Goal: Information Seeking & Learning: Check status

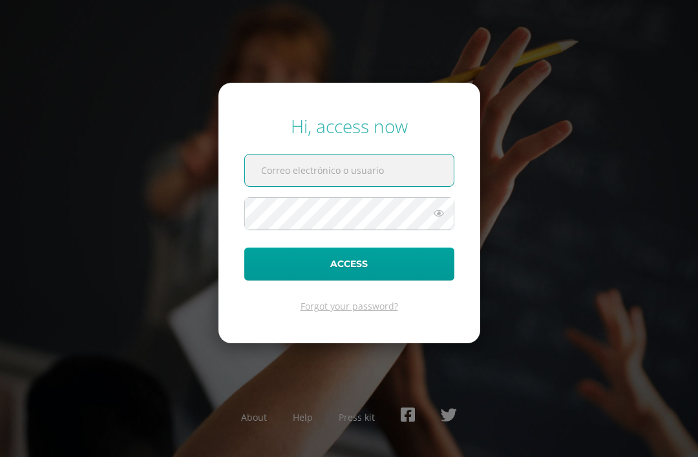
click at [439, 184] on input "text" at bounding box center [349, 170] width 209 height 32
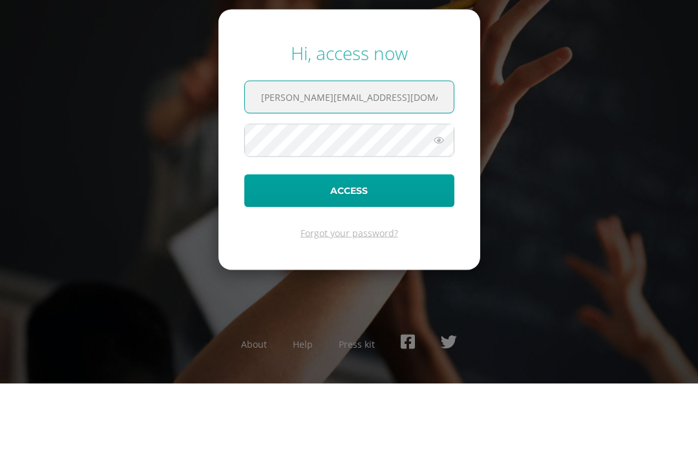
type input "[PERSON_NAME][EMAIL_ADDRESS][DOMAIN_NAME]"
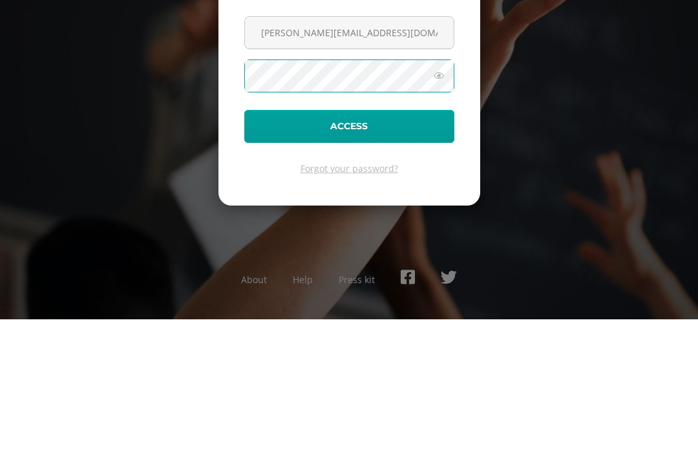
click at [419, 247] on button "Access" at bounding box center [349, 263] width 210 height 33
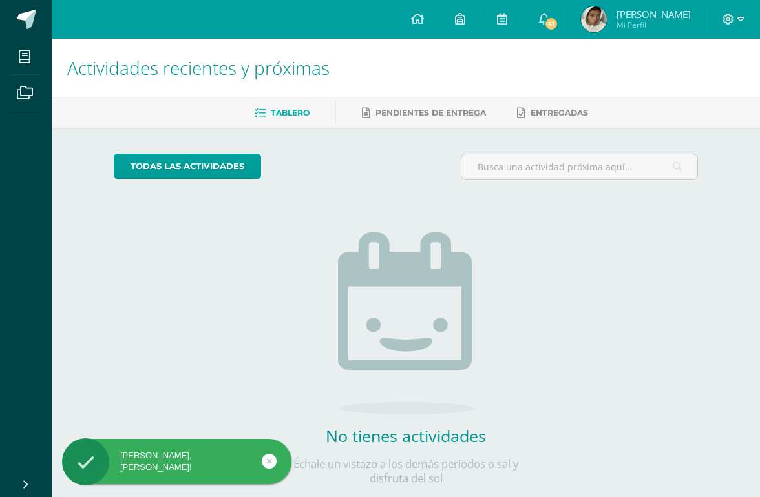
click at [644, 16] on span "Mauricio Alejandro" at bounding box center [653, 14] width 74 height 13
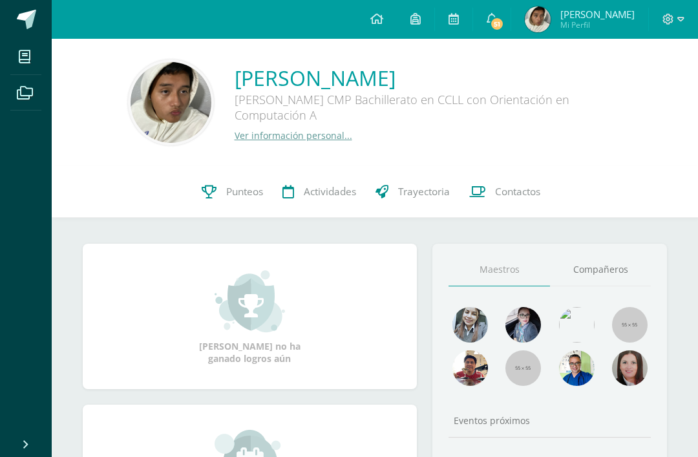
click at [223, 200] on link "Punteos" at bounding box center [232, 192] width 81 height 52
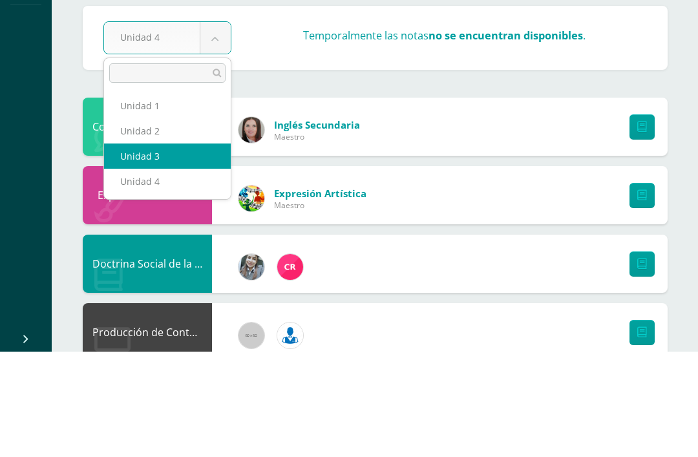
select select "Unidad 3"
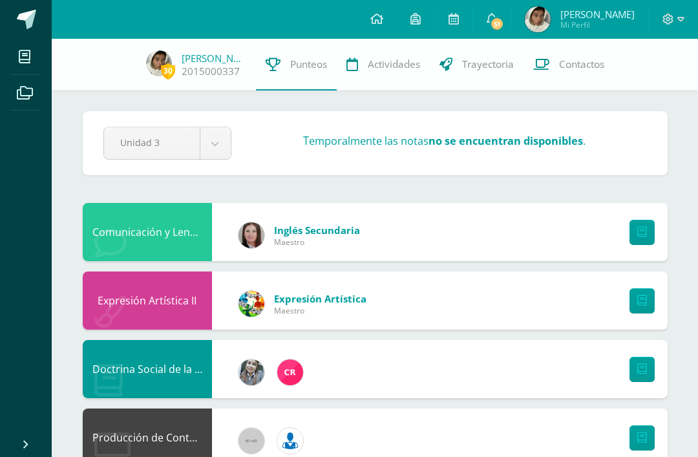
click at [493, 21] on span "51" at bounding box center [497, 24] width 14 height 14
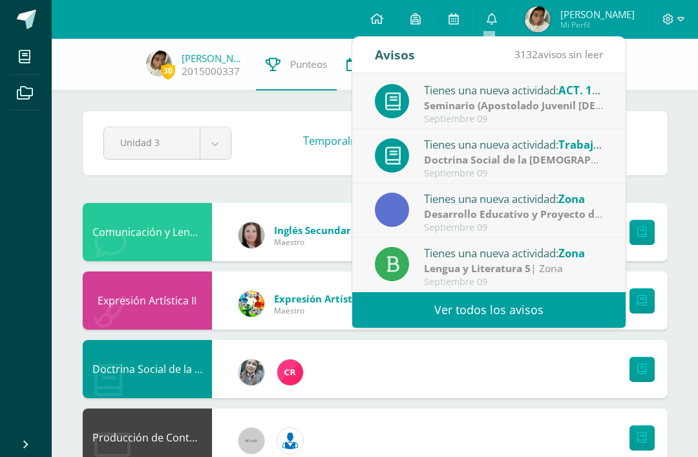
scroll to position [215, 0]
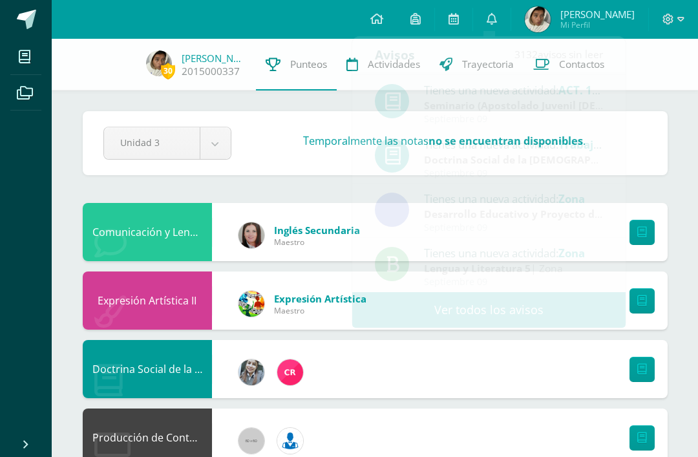
click at [668, 26] on span at bounding box center [673, 19] width 22 height 14
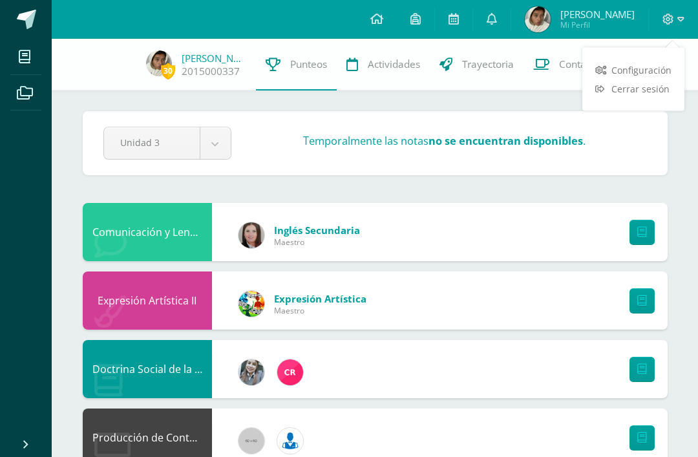
click at [645, 95] on span "Cerrar sesión" at bounding box center [640, 89] width 58 height 12
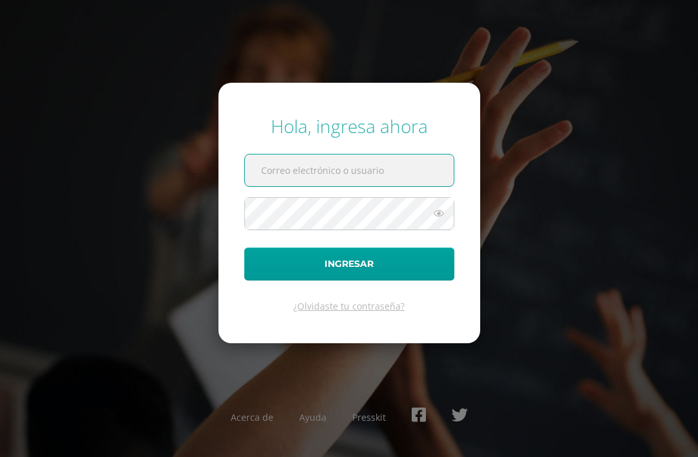
click at [415, 186] on input "text" at bounding box center [349, 170] width 209 height 32
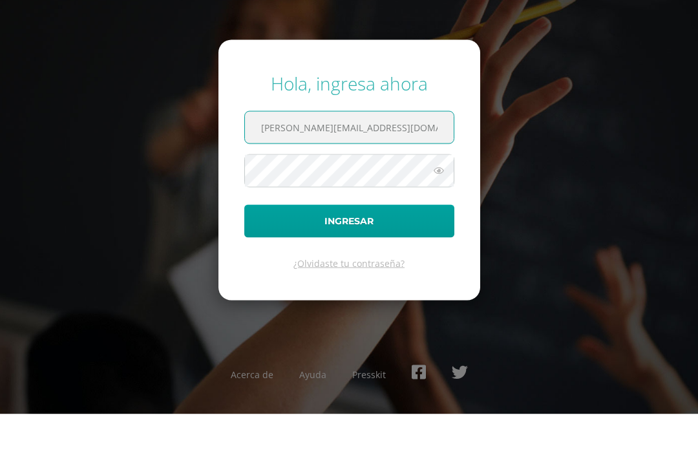
type input "m.hernandez.1cdb@gmail.com"
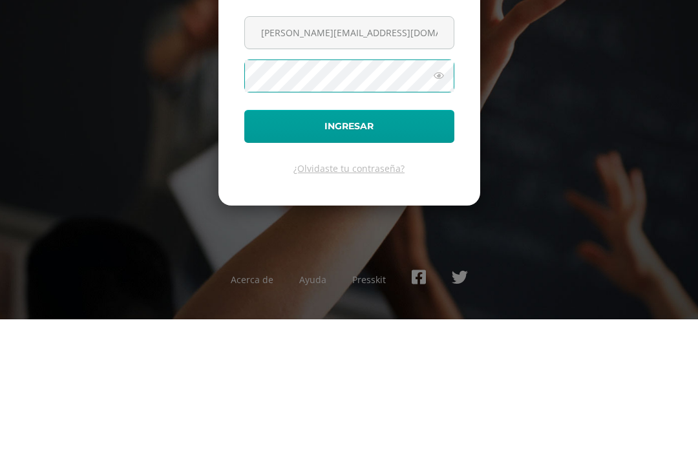
click at [432, 247] on button "Ingresar" at bounding box center [349, 263] width 210 height 33
